Goal: Task Accomplishment & Management: Use online tool/utility

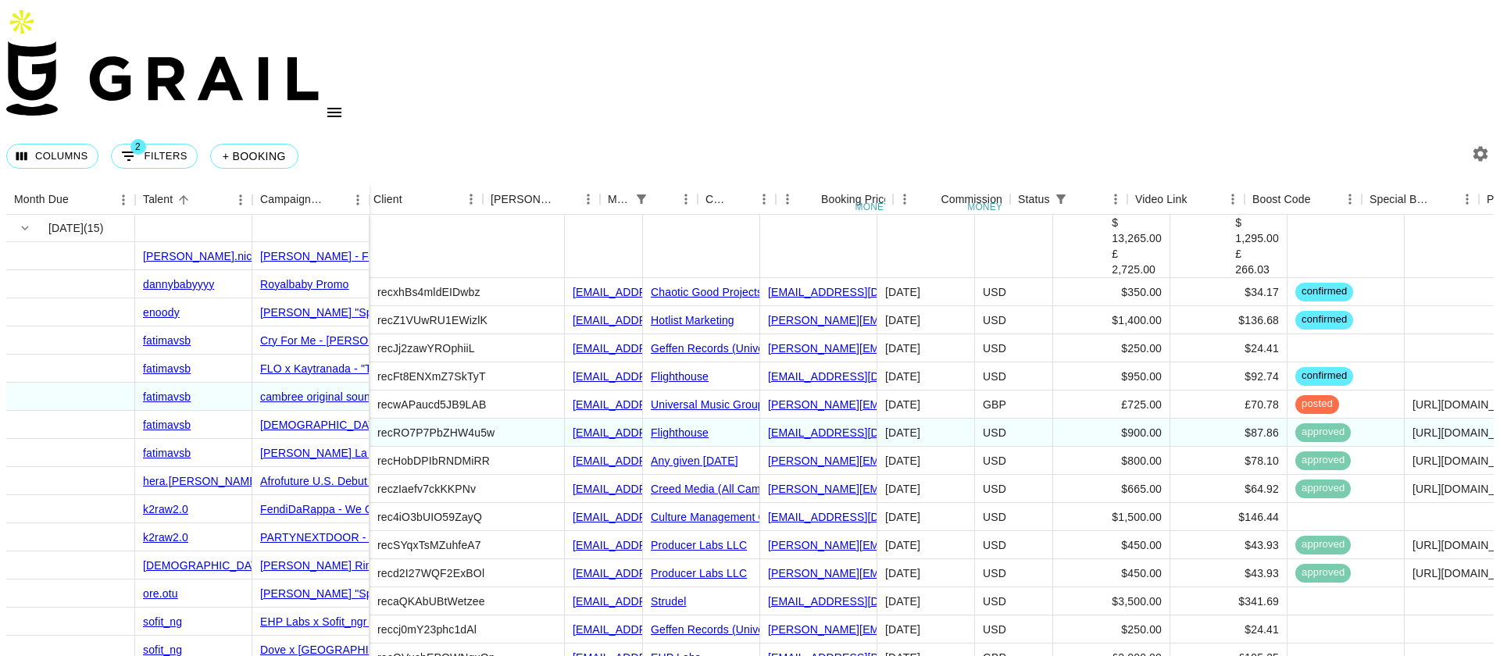
scroll to position [0, 277]
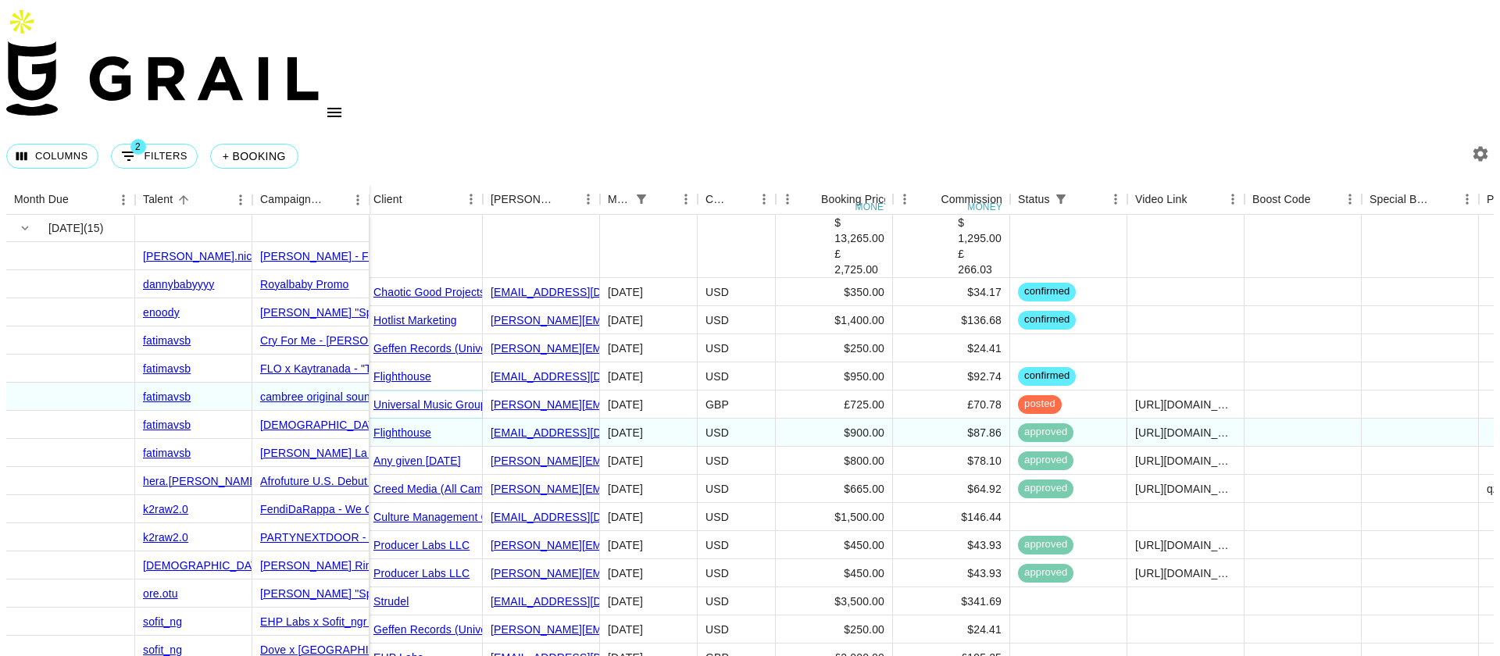
click at [419, 398] on link "Universal Music Group" at bounding box center [429, 404] width 113 height 12
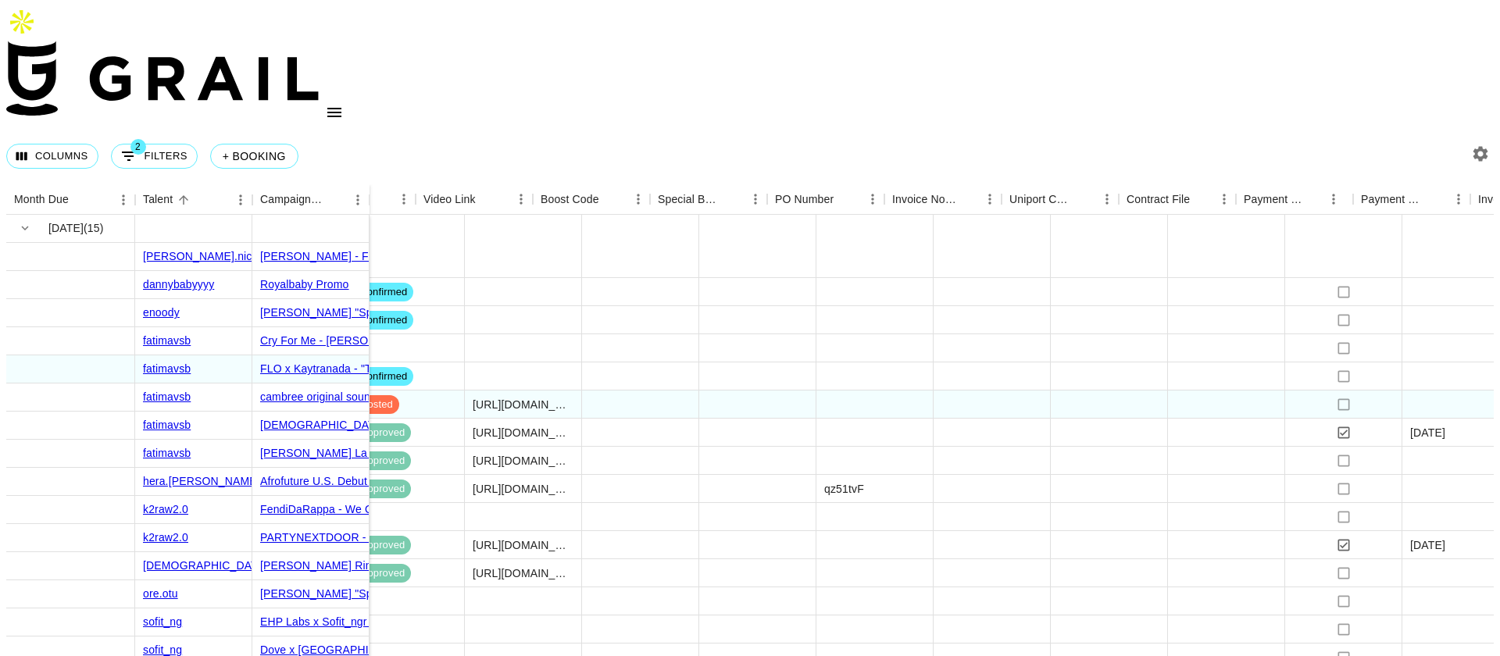
scroll to position [0, 989]
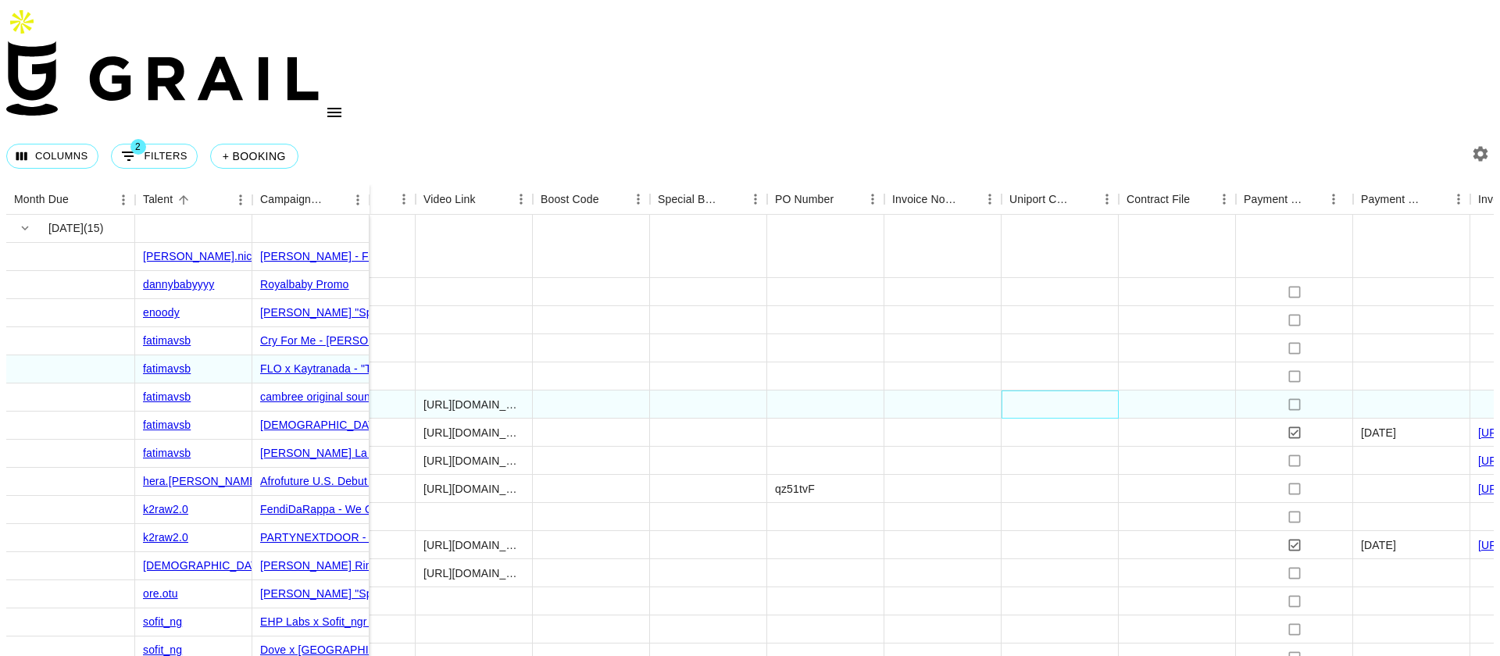
click at [1033, 391] on div at bounding box center [1060, 405] width 117 height 28
type input "[EMAIL_ADDRESS][PERSON_NAME][DOMAIN_NAME]"
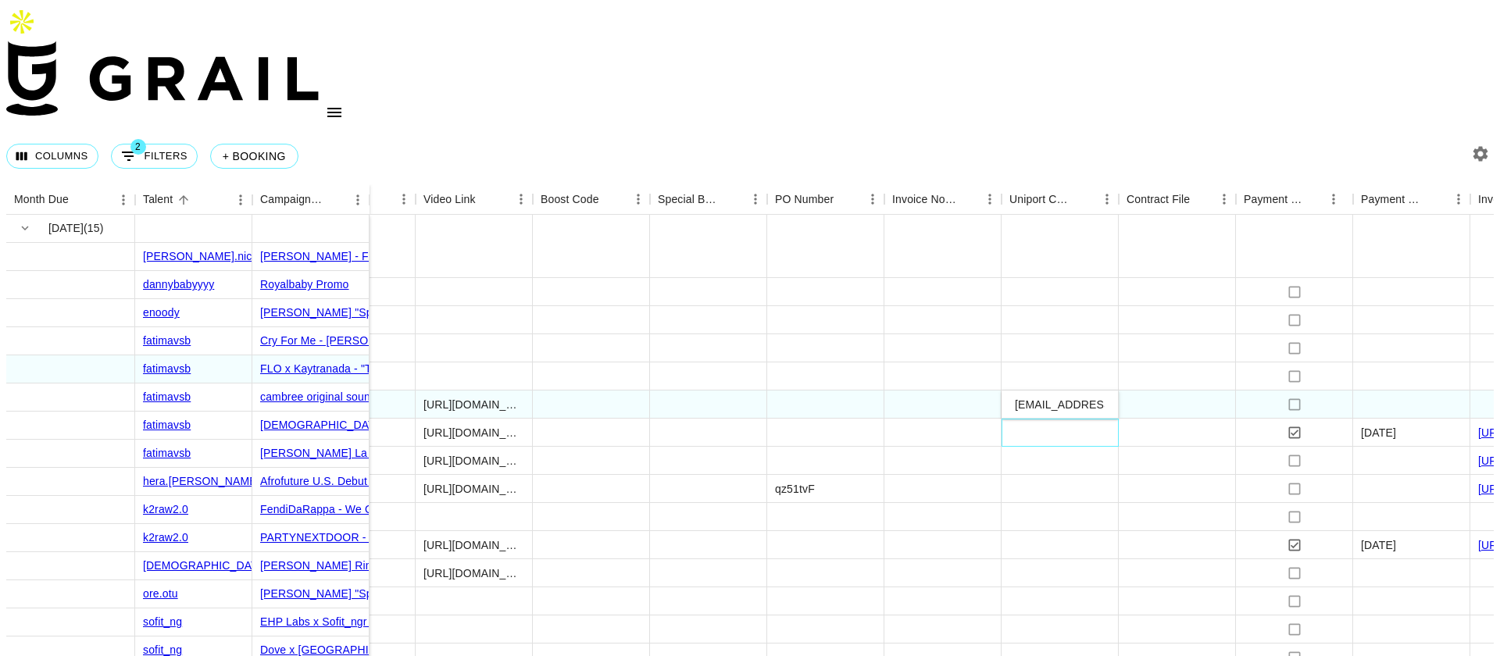
click at [1038, 419] on div at bounding box center [1060, 433] width 117 height 28
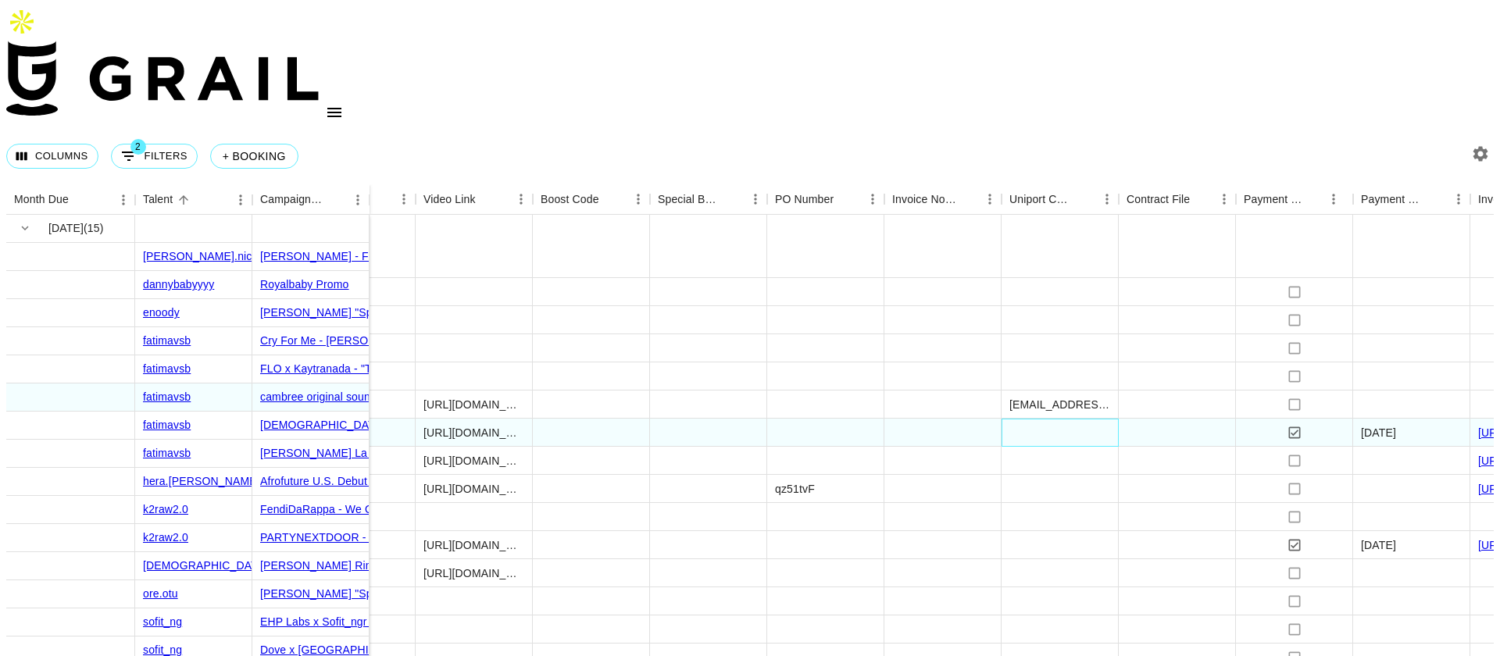
scroll to position [0, 1144]
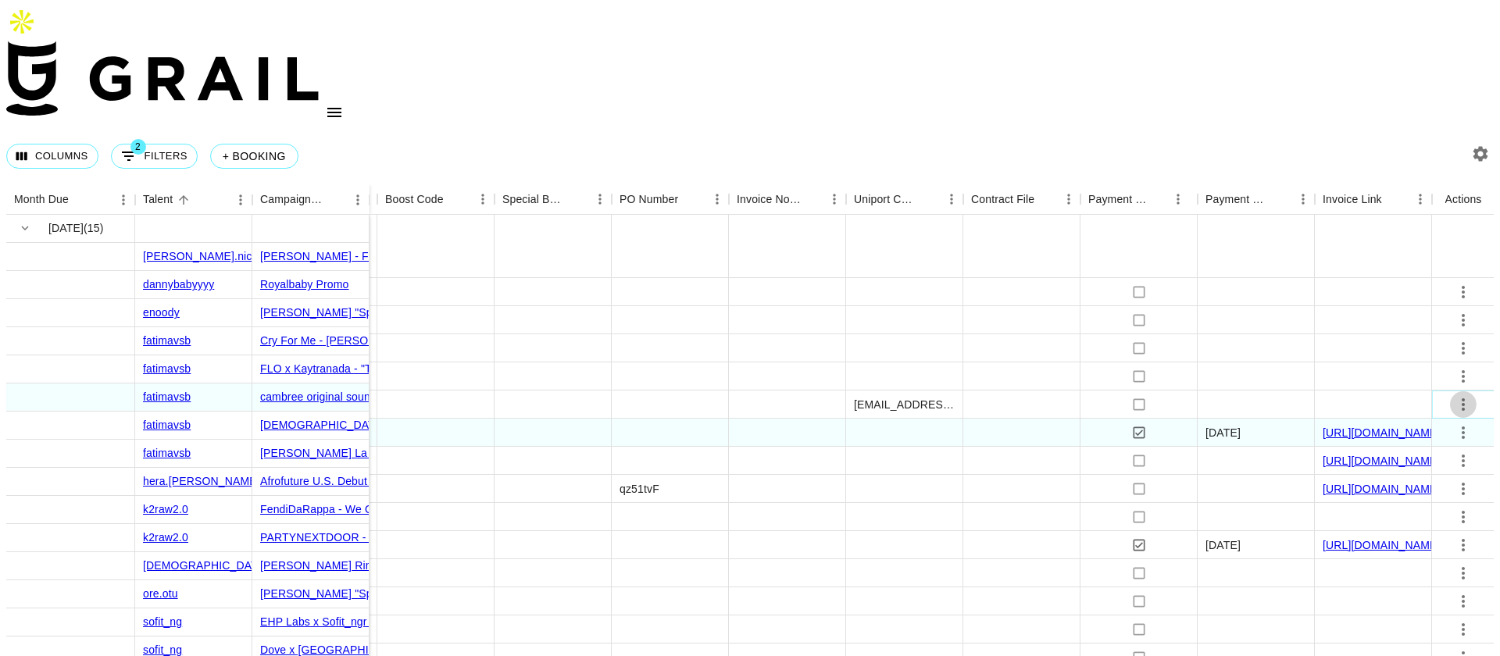
click at [1454, 395] on icon "select merge strategy" at bounding box center [1463, 404] width 19 height 19
click at [1440, 441] on div "Approve" at bounding box center [1436, 449] width 48 height 19
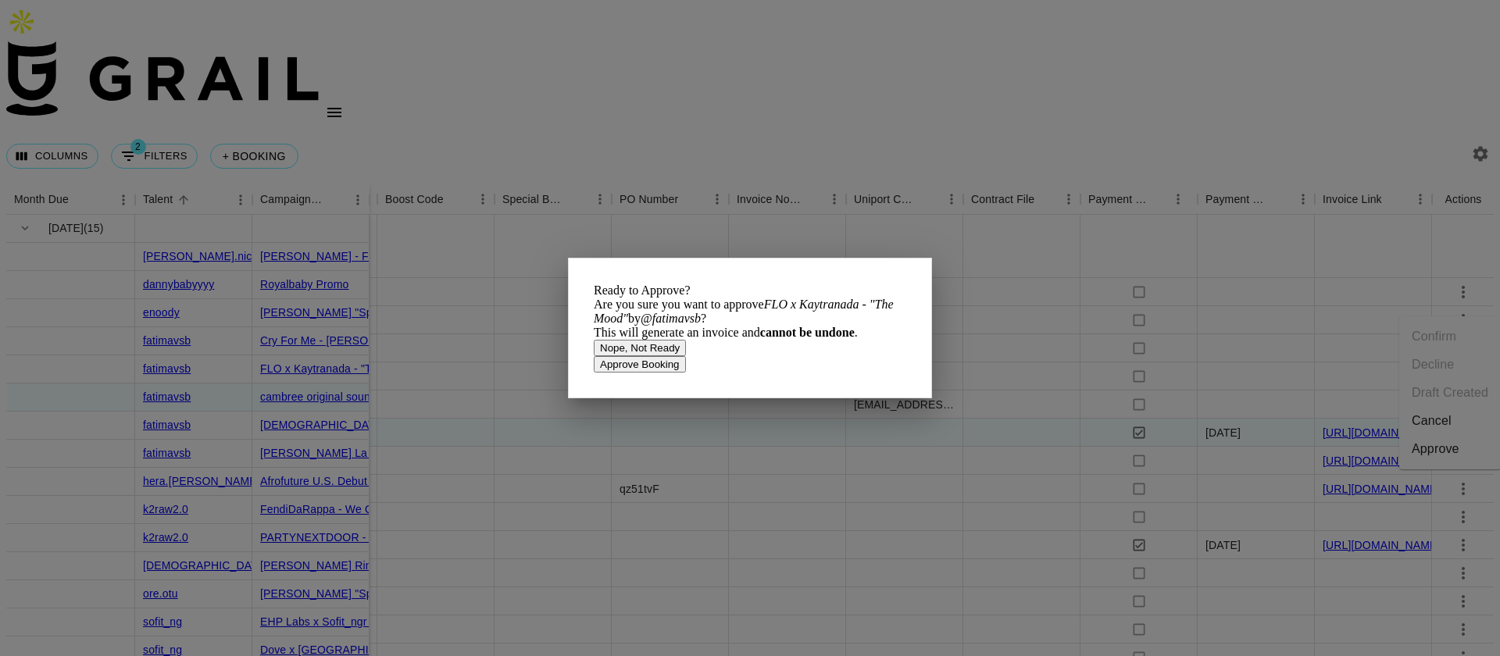
click at [686, 373] on button "Approve Booking" at bounding box center [640, 364] width 92 height 16
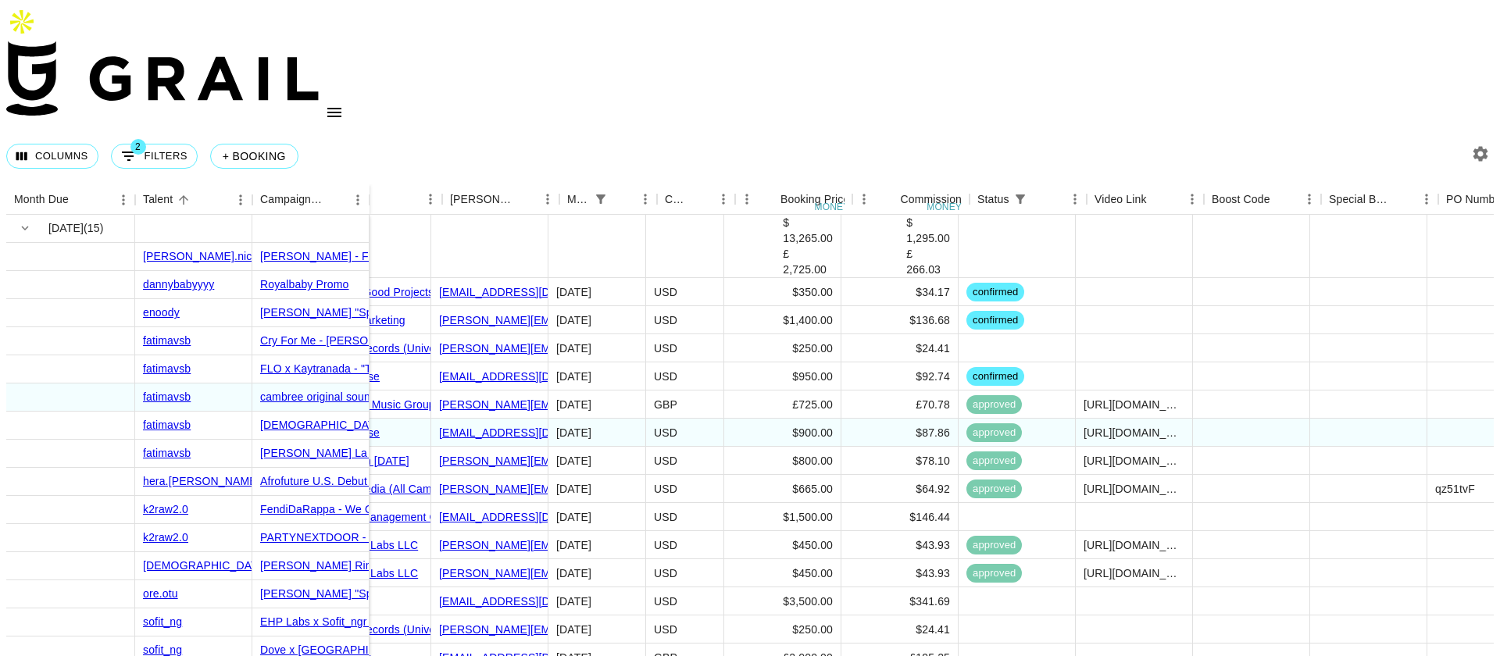
scroll to position [0, 236]
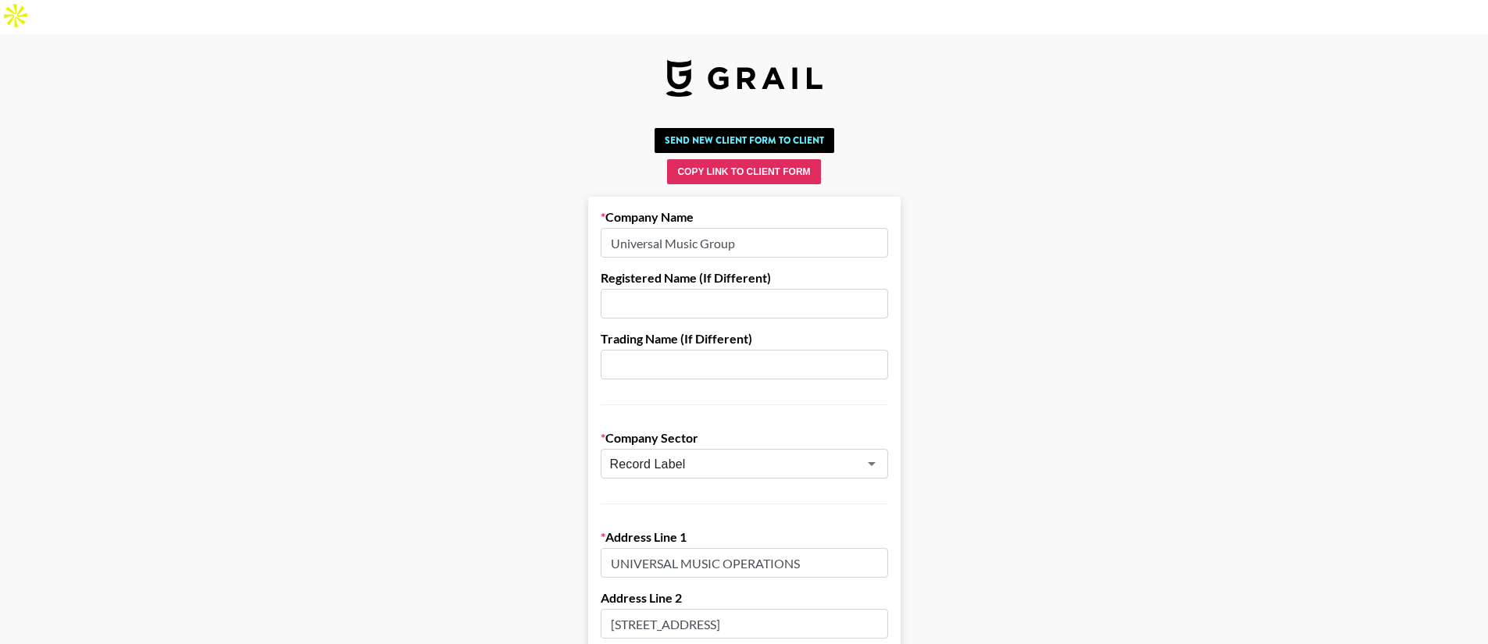
click at [769, 228] on input "Universal Music Group" at bounding box center [744, 243] width 287 height 30
click at [762, 228] on input "Universal Music Group" at bounding box center [744, 243] width 287 height 30
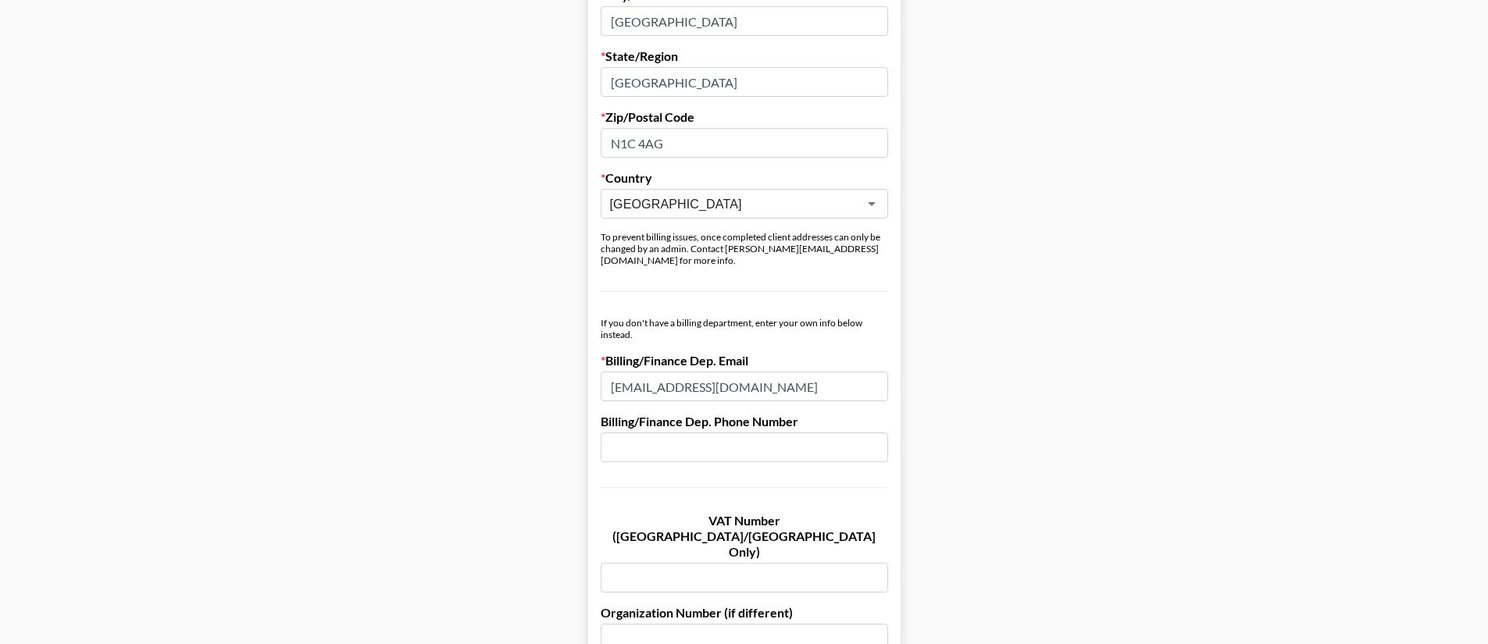
scroll to position [677, 0]
